Goal: Task Accomplishment & Management: Manage account settings

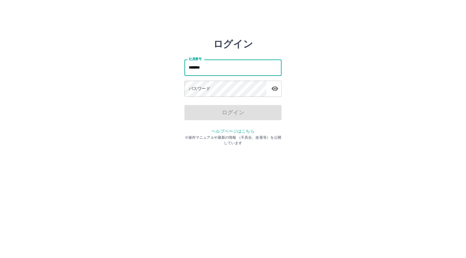
type input "*******"
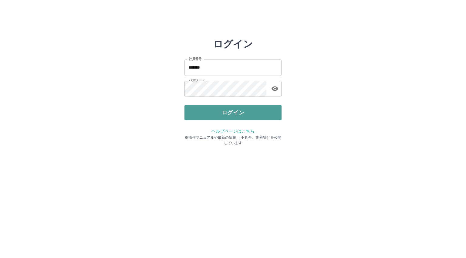
click at [219, 114] on button "ログイン" at bounding box center [232, 112] width 97 height 15
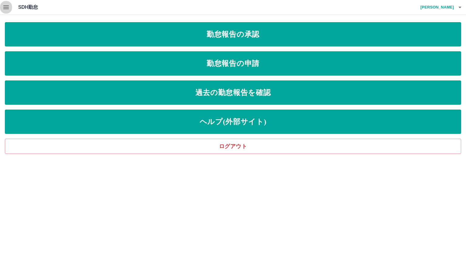
click at [8, 8] on icon "button" at bounding box center [5, 7] width 7 height 7
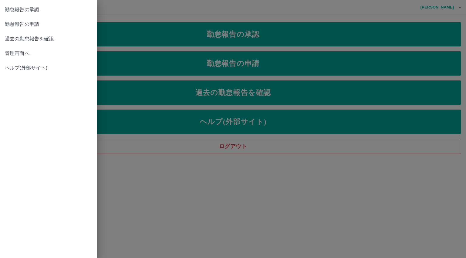
click at [19, 53] on span "管理画面へ" at bounding box center [48, 53] width 87 height 7
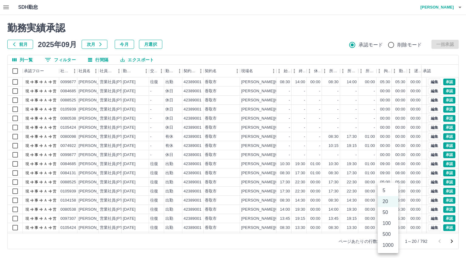
click at [386, 239] on body "SDH勤怠 [PERSON_NAME] 勤務実績承認 前月 [DATE] 次月 今月 月選択 承認モード 削除モード 一括承認 列一覧 0 フィルター 行間隔…" at bounding box center [233, 128] width 466 height 256
click at [386, 236] on li "500" at bounding box center [388, 234] width 21 height 11
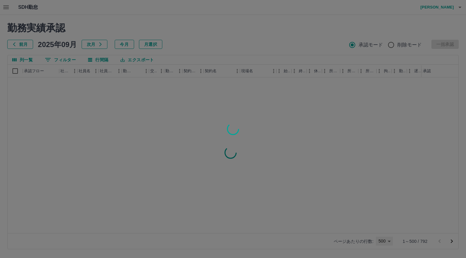
type input "***"
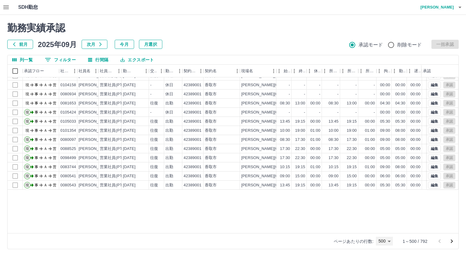
scroll to position [1699, 0]
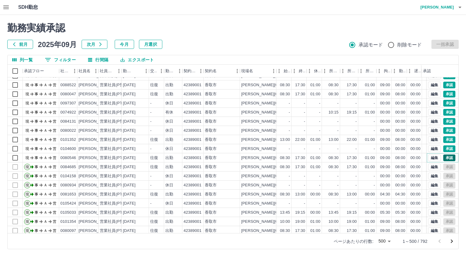
click at [444, 157] on button "承認" at bounding box center [449, 157] width 12 height 7
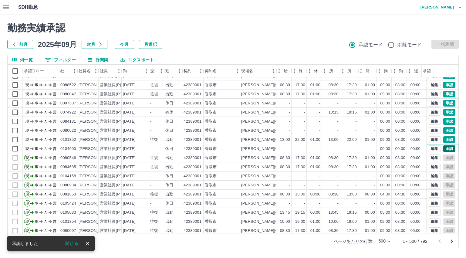
click at [443, 148] on button "承認" at bounding box center [449, 148] width 12 height 7
click at [443, 139] on button "承認" at bounding box center [449, 139] width 12 height 7
click at [443, 130] on button "承認" at bounding box center [449, 130] width 12 height 7
click at [443, 122] on button "承認" at bounding box center [449, 121] width 12 height 7
click at [443, 113] on button "承認" at bounding box center [449, 112] width 12 height 7
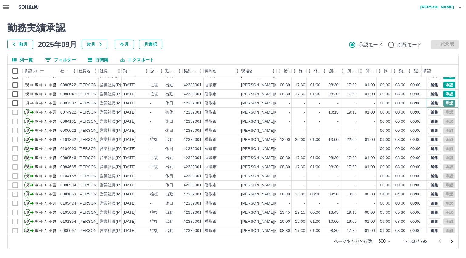
click at [445, 103] on button "承認" at bounding box center [449, 103] width 12 height 7
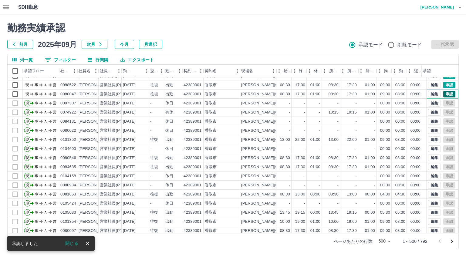
click at [445, 94] on button "承認" at bounding box center [449, 94] width 12 height 7
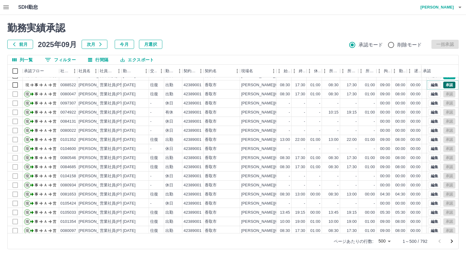
click at [444, 85] on button "承認" at bounding box center [449, 85] width 12 height 7
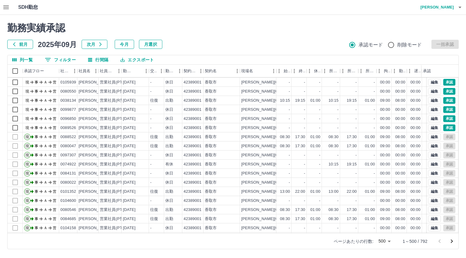
scroll to position [1638, 0]
